Goal: Transaction & Acquisition: Purchase product/service

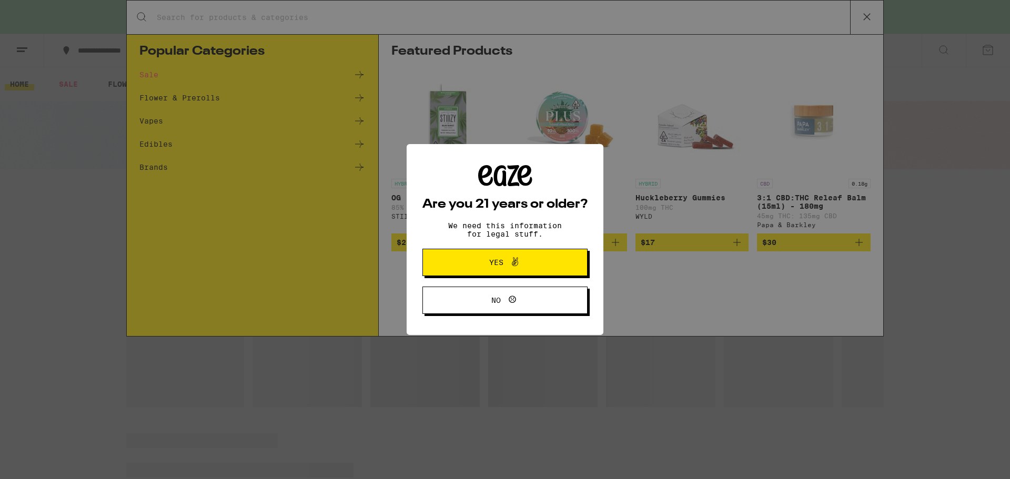
click at [289, 21] on div "Are you 21 years or older? We need this information for legal stuff. Yes No" at bounding box center [505, 239] width 1010 height 479
click at [291, 13] on div "Are you 21 years or older? We need this information for legal stuff. Yes No" at bounding box center [505, 239] width 1010 height 479
click at [521, 269] on span "Yes" at bounding box center [505, 263] width 80 height 14
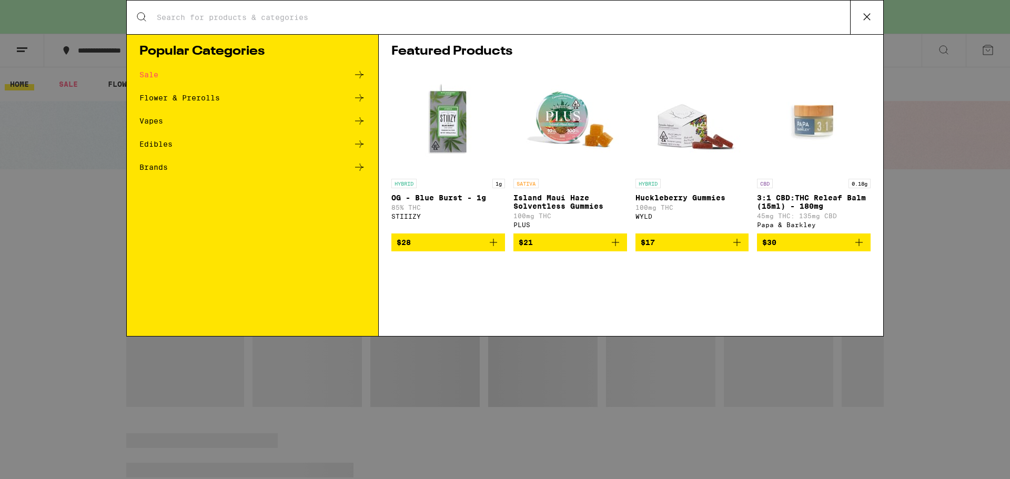
click at [863, 20] on icon at bounding box center [867, 17] width 16 height 16
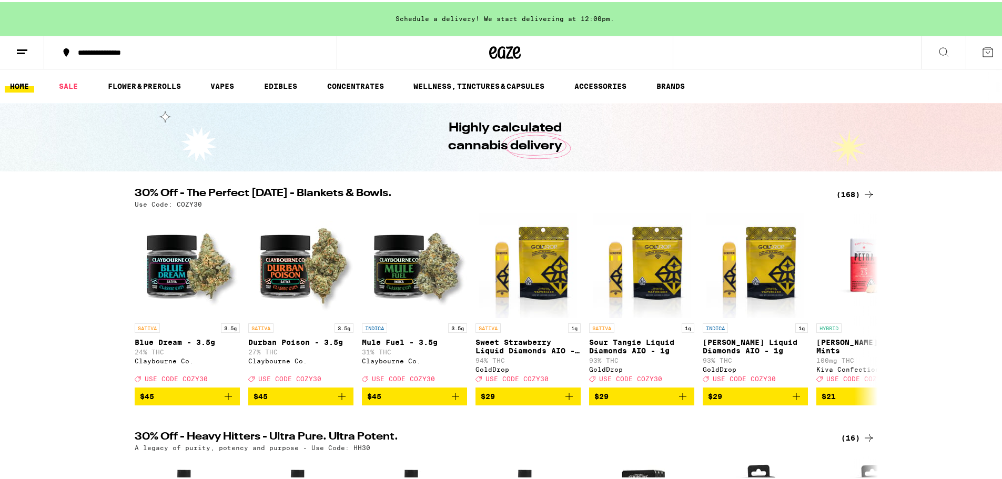
click at [984, 53] on icon at bounding box center [988, 50] width 13 height 13
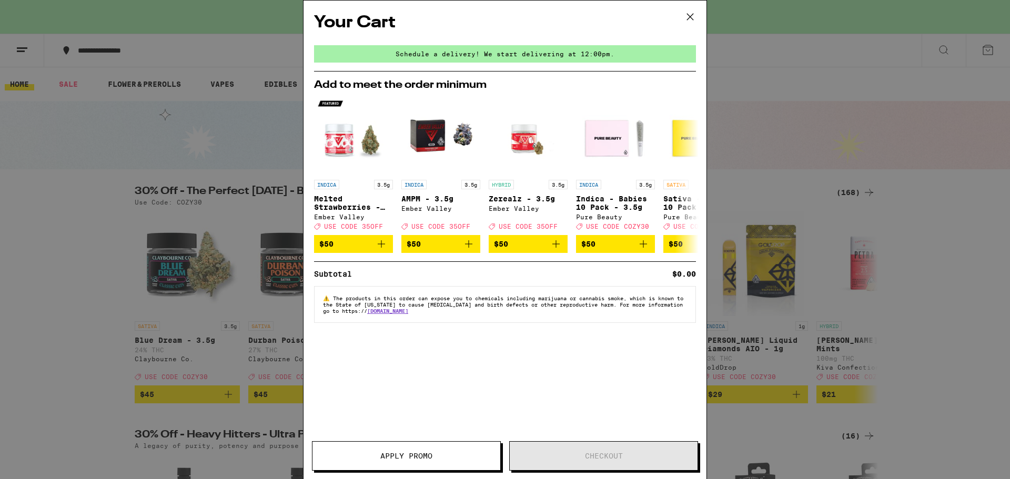
click at [688, 16] on icon at bounding box center [690, 17] width 16 height 16
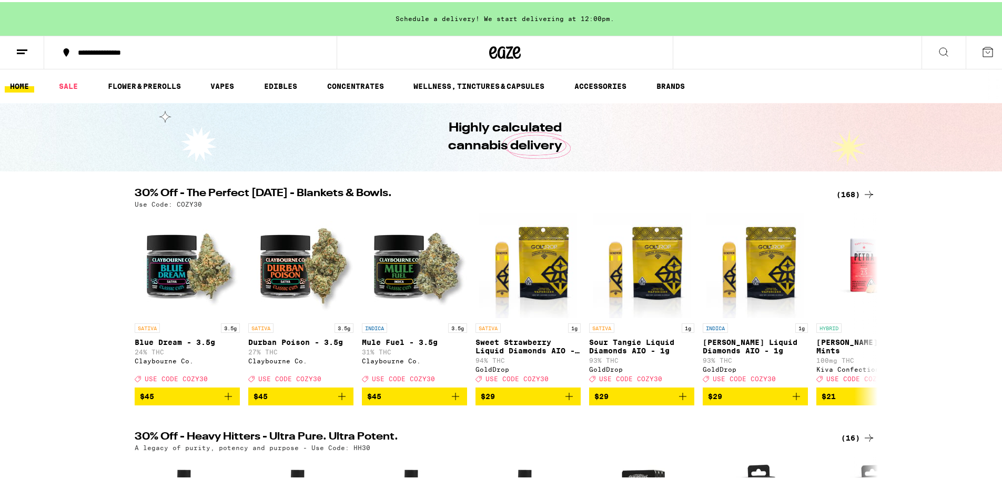
click at [717, 58] on div "**********" at bounding box center [505, 51] width 1010 height 34
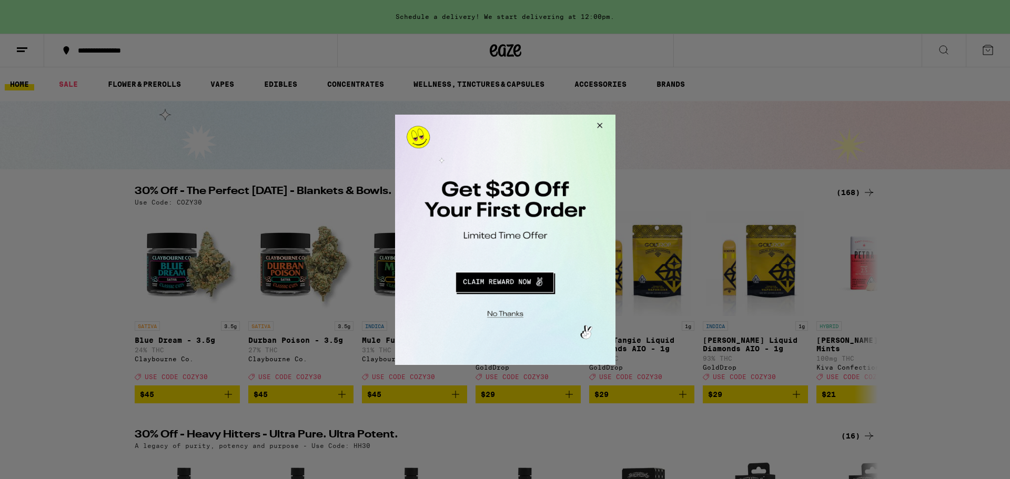
click at [596, 124] on button "Close Modal" at bounding box center [598, 126] width 28 height 25
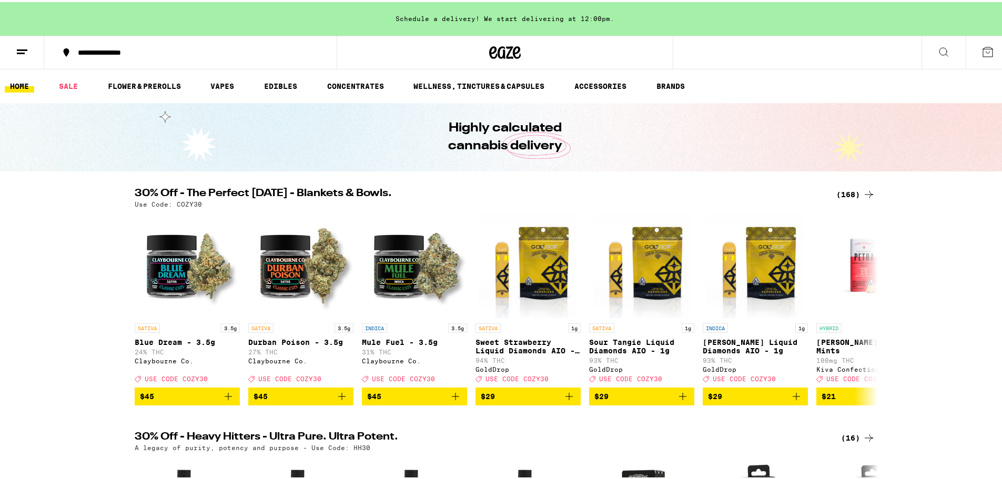
scroll to position [419, 0]
